Goal: Task Accomplishment & Management: Manage account settings

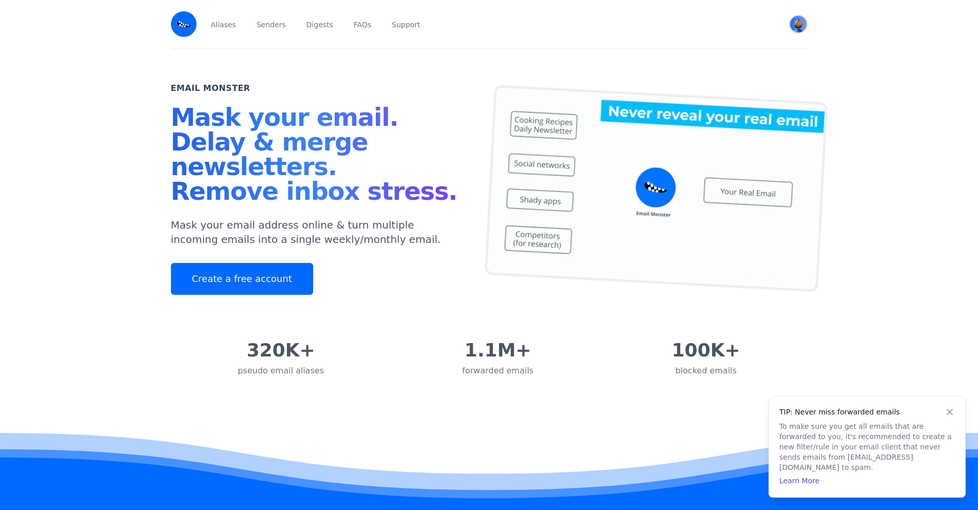
click at [798, 29] on img "User menu" at bounding box center [798, 24] width 16 height 16
click at [722, 60] on span "View Profile" at bounding box center [719, 63] width 36 height 7
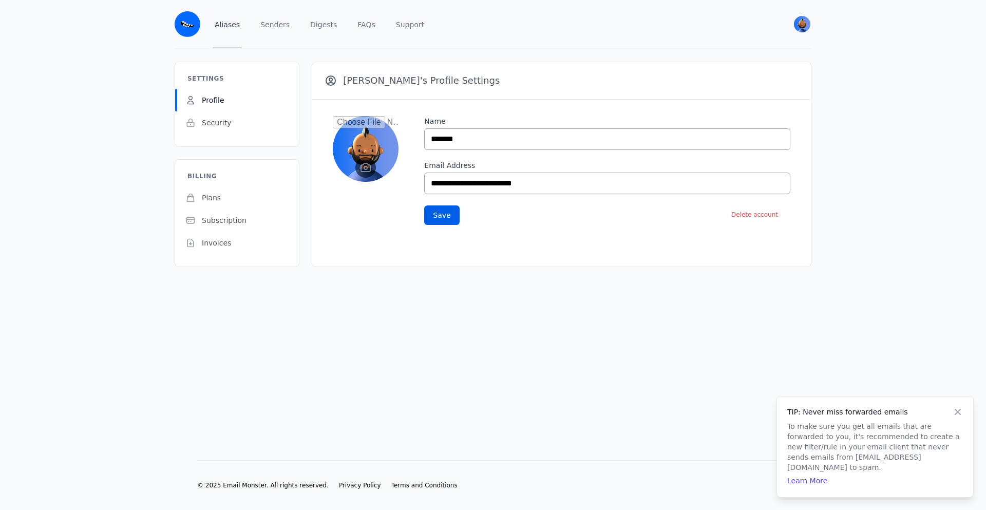
click at [229, 32] on link "Aliases" at bounding box center [227, 24] width 29 height 48
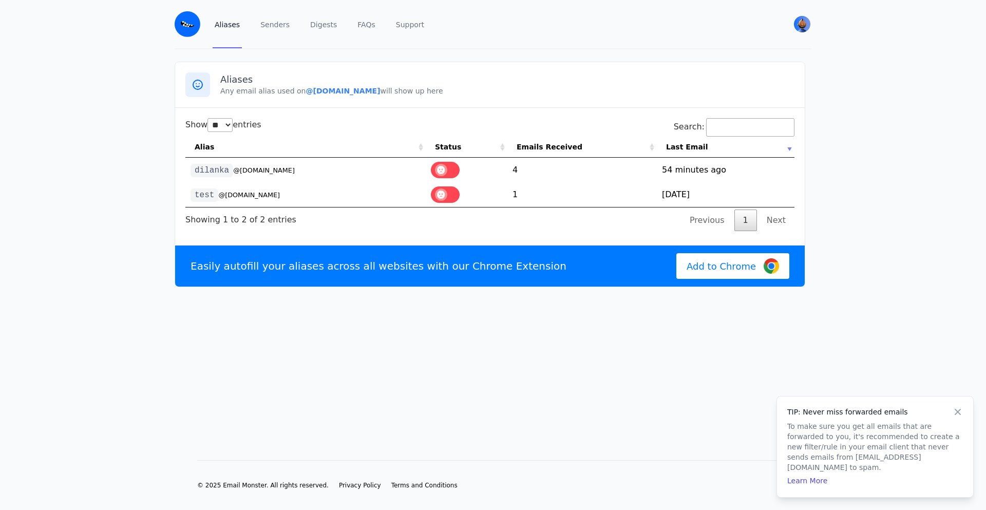
select select "**"
click at [232, 132] on select "** ** ** ***" at bounding box center [219, 125] width 25 height 14
click at [774, 225] on link "Next" at bounding box center [776, 220] width 36 height 22
click at [198, 82] on icon at bounding box center [197, 85] width 12 height 12
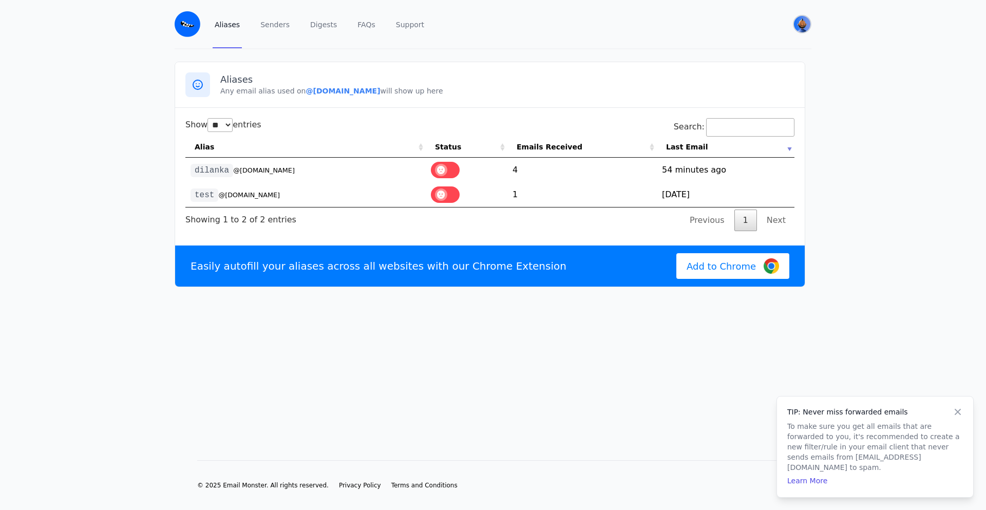
click at [797, 20] on img "User menu" at bounding box center [802, 24] width 16 height 16
click at [729, 61] on span "View Profile" at bounding box center [723, 63] width 36 height 7
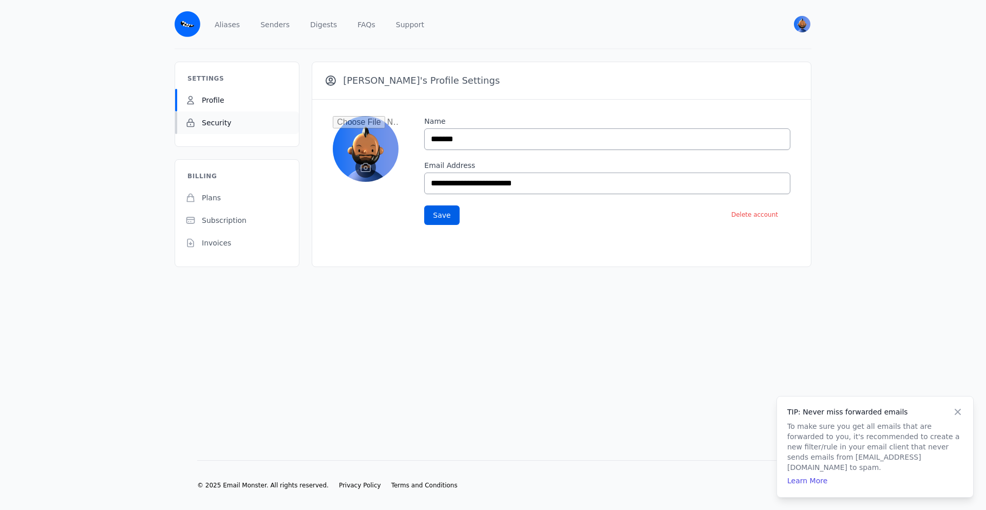
click at [238, 130] on link "Security" at bounding box center [237, 122] width 124 height 23
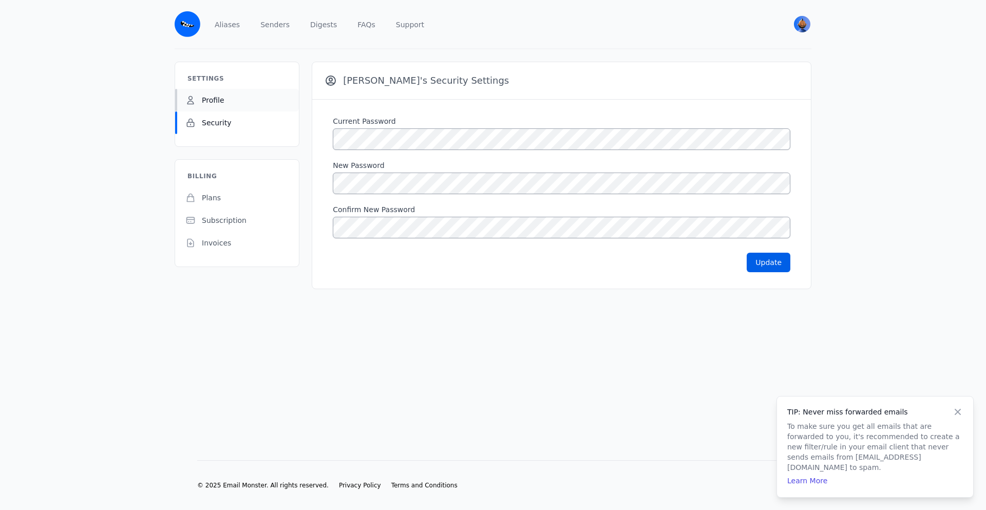
click at [234, 105] on link "Profile" at bounding box center [237, 100] width 124 height 23
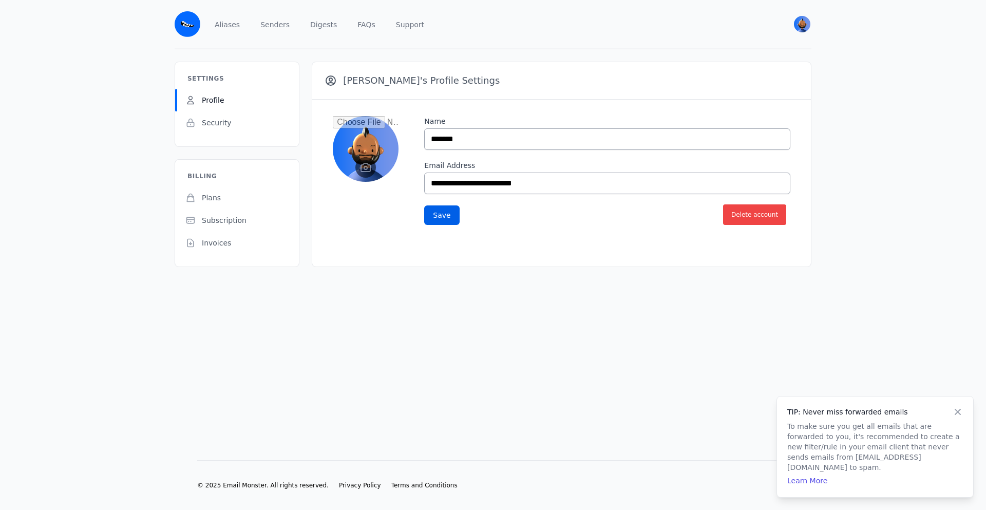
click at [764, 222] on button "Delete account" at bounding box center [754, 214] width 63 height 21
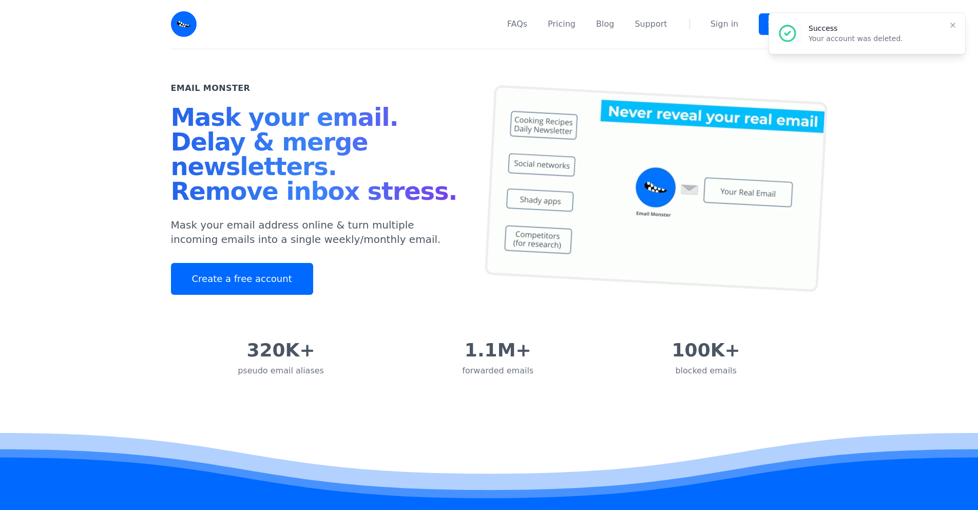
click at [952, 25] on icon at bounding box center [952, 25] width 5 height 5
